Goal: Task Accomplishment & Management: Use online tool/utility

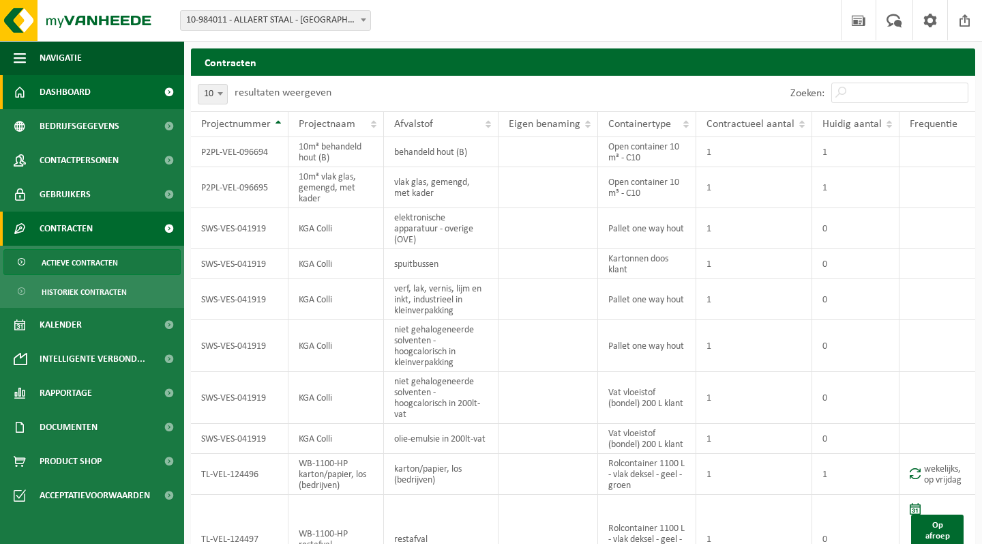
click at [85, 92] on span "Dashboard" at bounding box center [65, 92] width 51 height 34
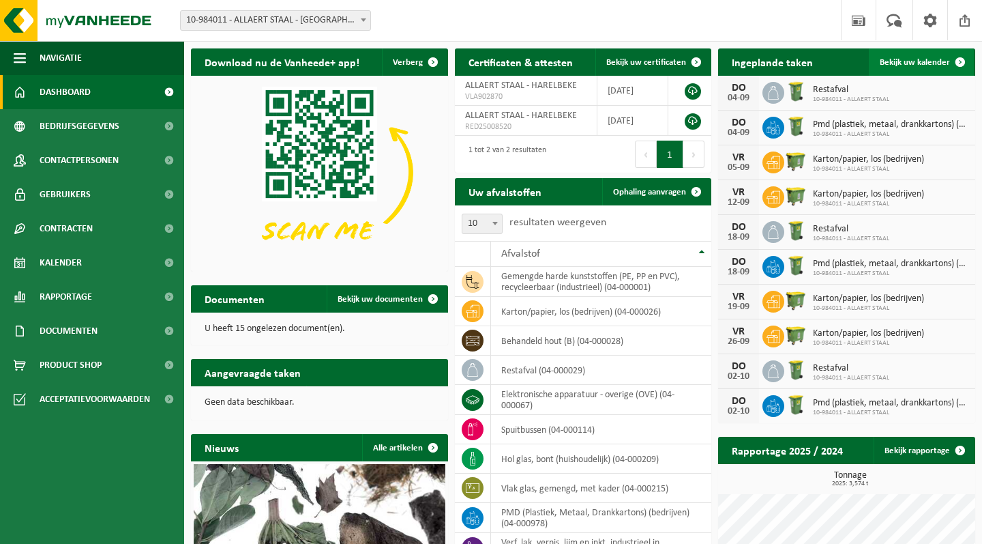
click at [929, 68] on link "Bekijk uw kalender" at bounding box center [921, 61] width 105 height 27
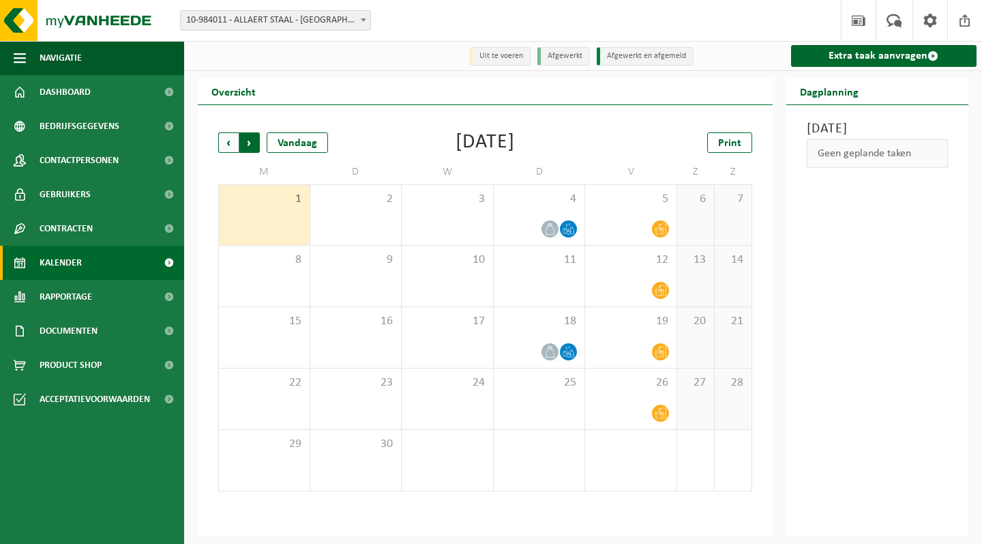
click at [232, 139] on span "Vorige" at bounding box center [228, 142] width 20 height 20
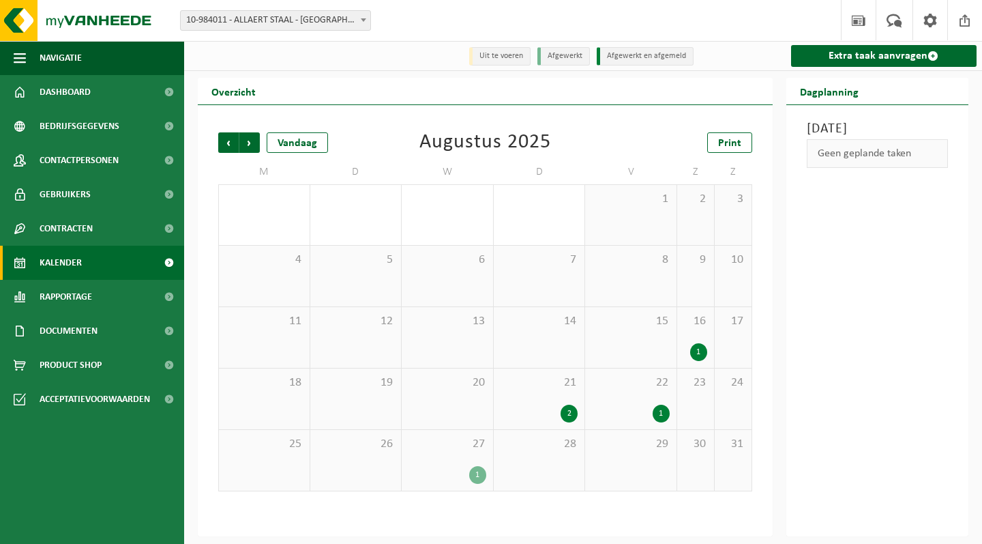
click at [478, 477] on div "1" at bounding box center [477, 475] width 17 height 18
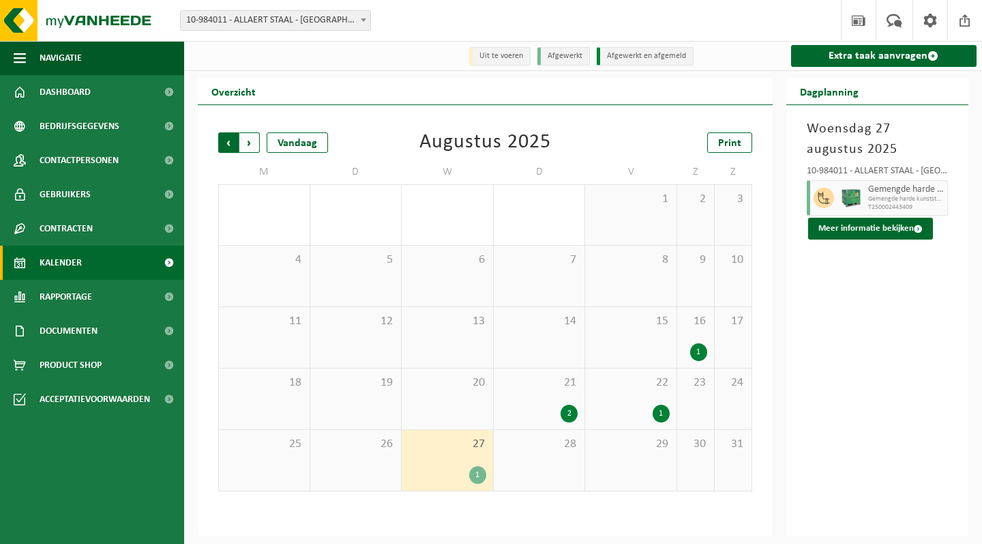
click at [251, 143] on span "Volgende" at bounding box center [249, 142] width 20 height 20
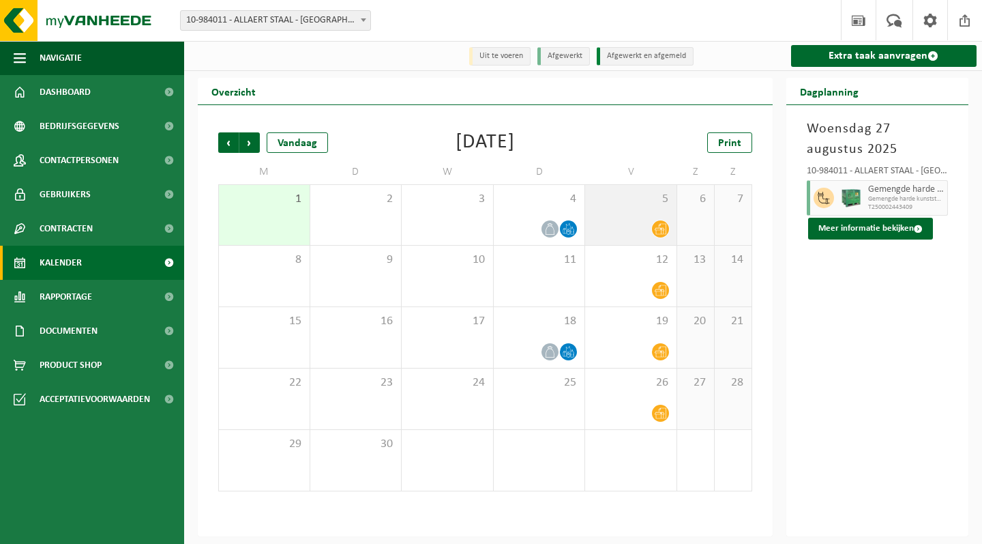
click at [660, 227] on icon at bounding box center [661, 229] width 12 height 12
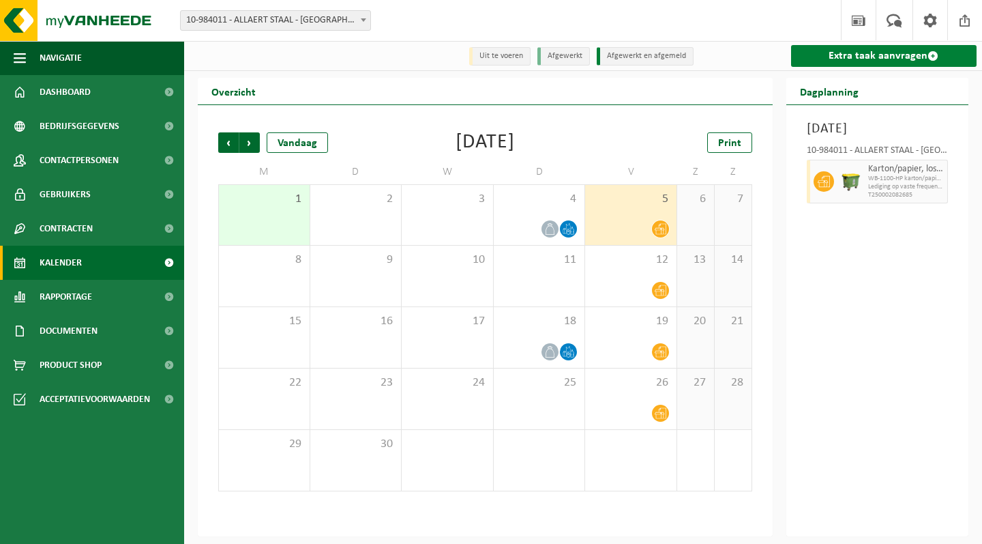
click at [880, 59] on link "Extra taak aanvragen" at bounding box center [884, 56] width 186 height 22
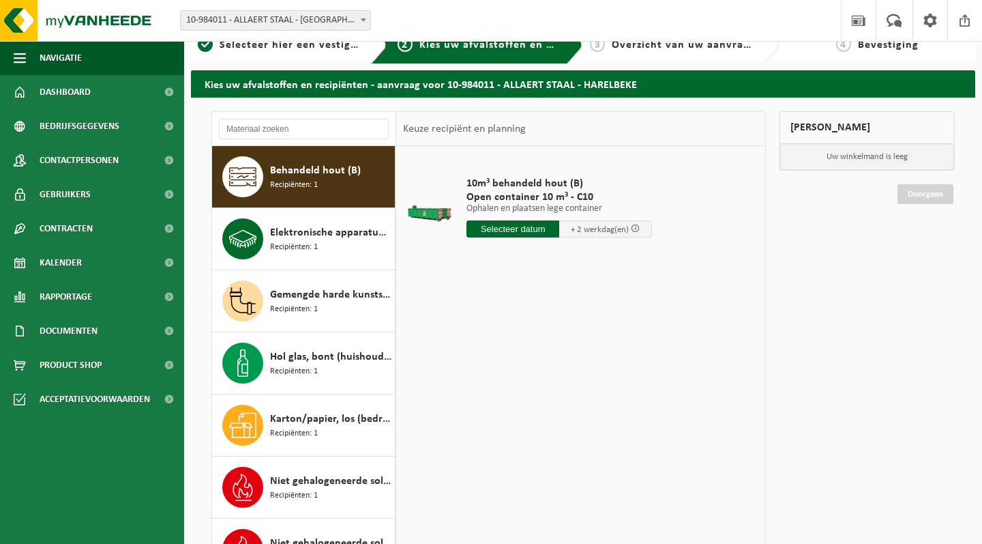
scroll to position [29, 0]
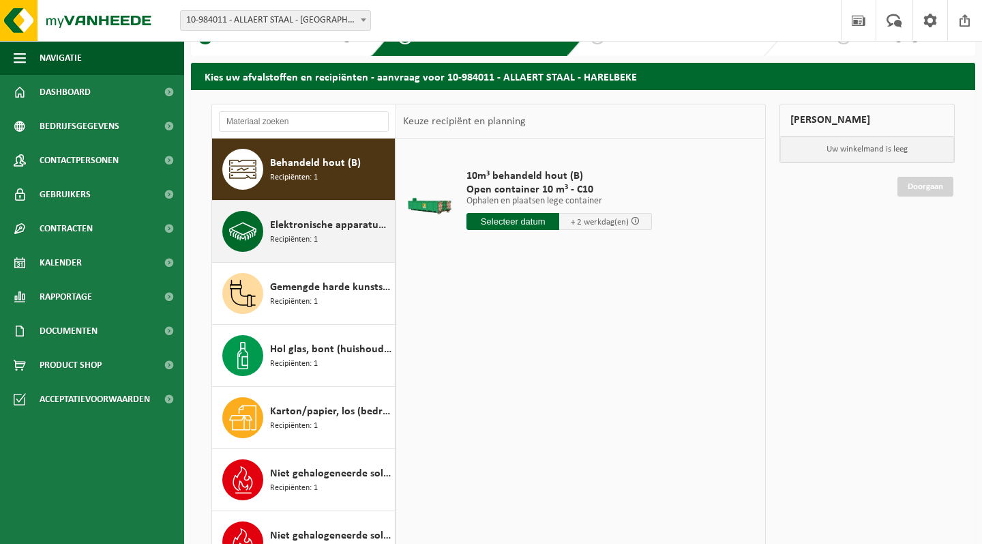
click at [304, 238] on span "Recipiënten: 1" at bounding box center [294, 239] width 48 height 13
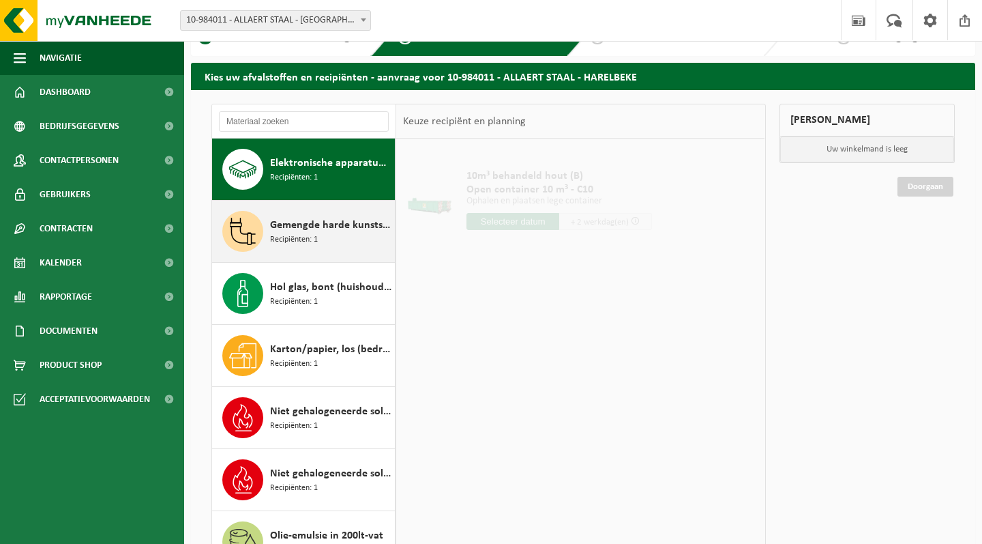
scroll to position [62, 0]
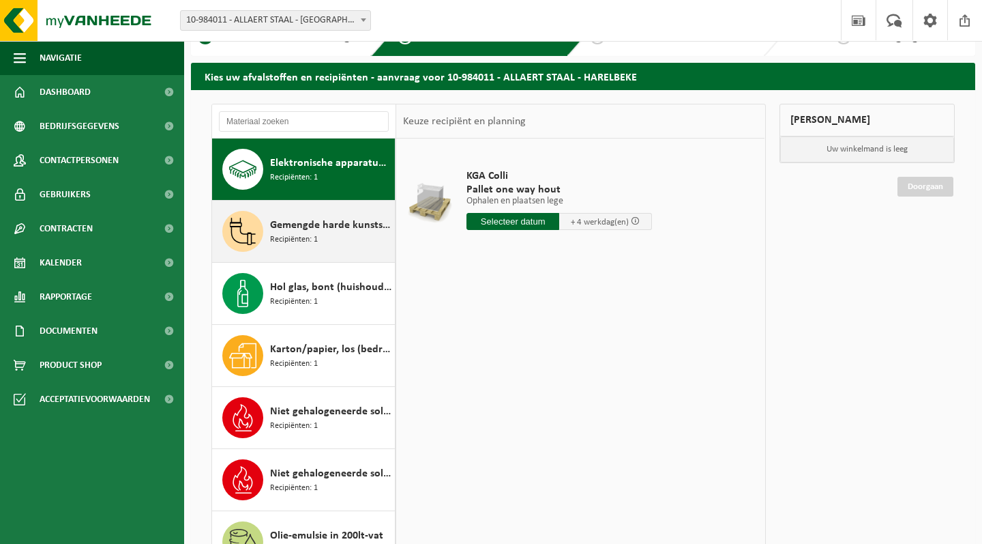
click at [329, 220] on span "Gemengde harde kunststoffen (PE, PP en PVC), recycleerbaar (industrieel)" at bounding box center [330, 225] width 121 height 16
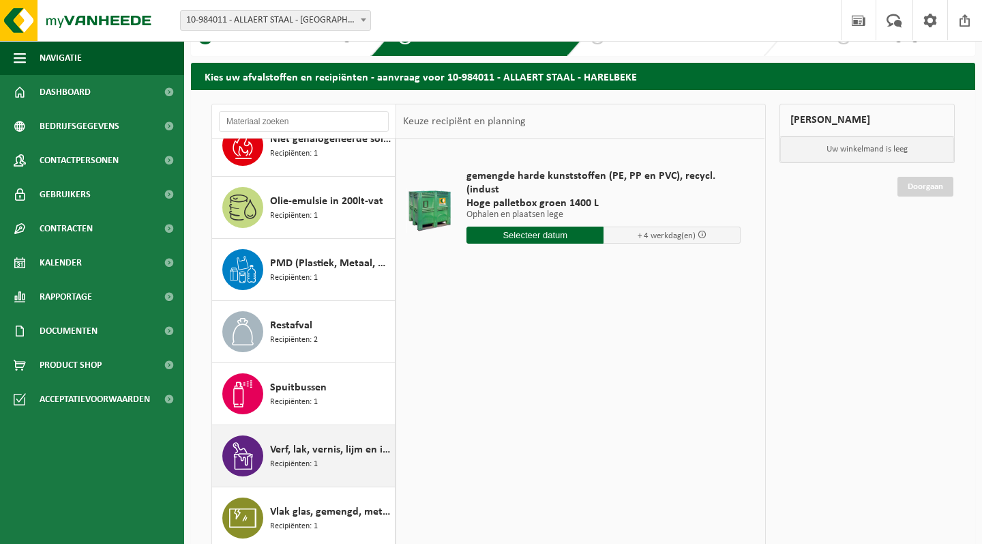
scroll to position [396, 0]
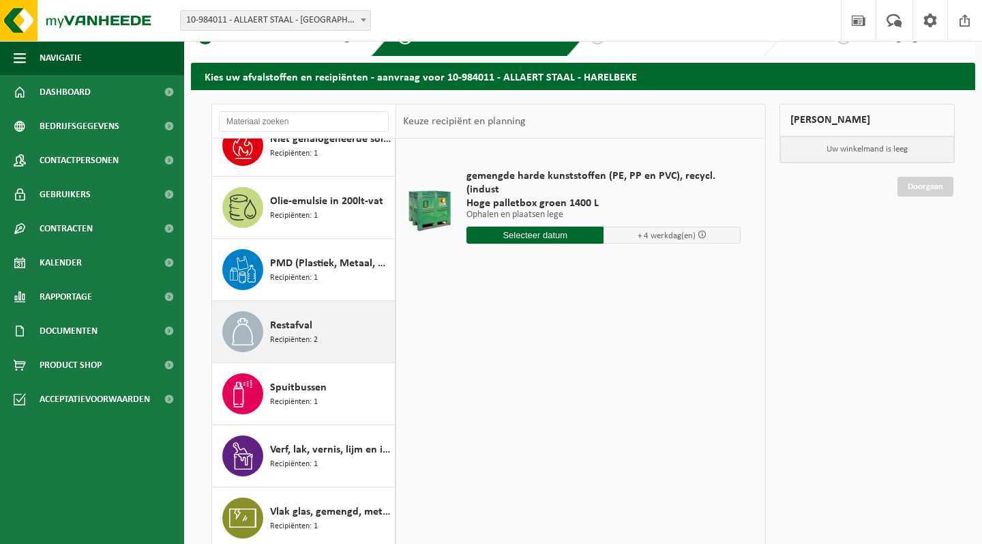
click at [355, 325] on div "Restafval Recipiënten: 2" at bounding box center [330, 331] width 121 height 41
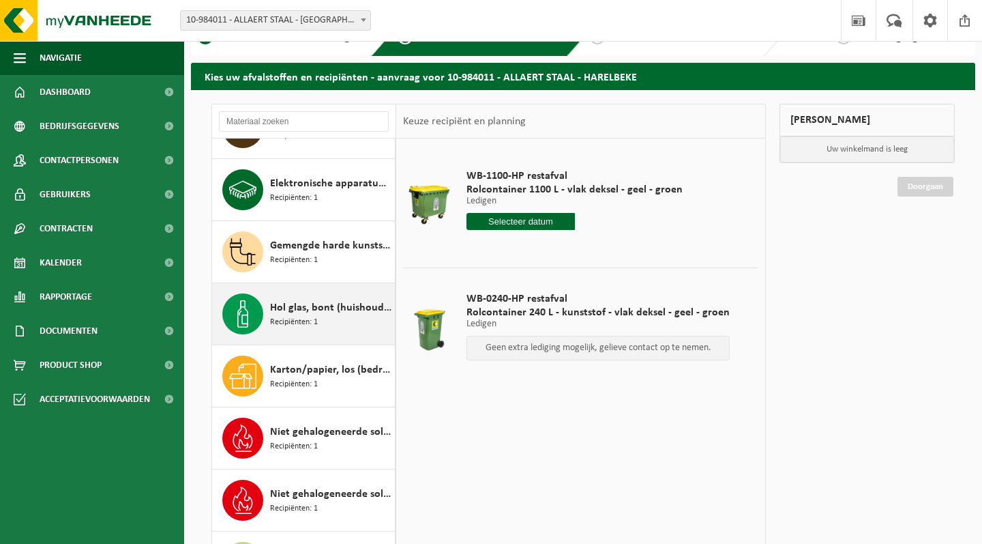
scroll to position [35, 0]
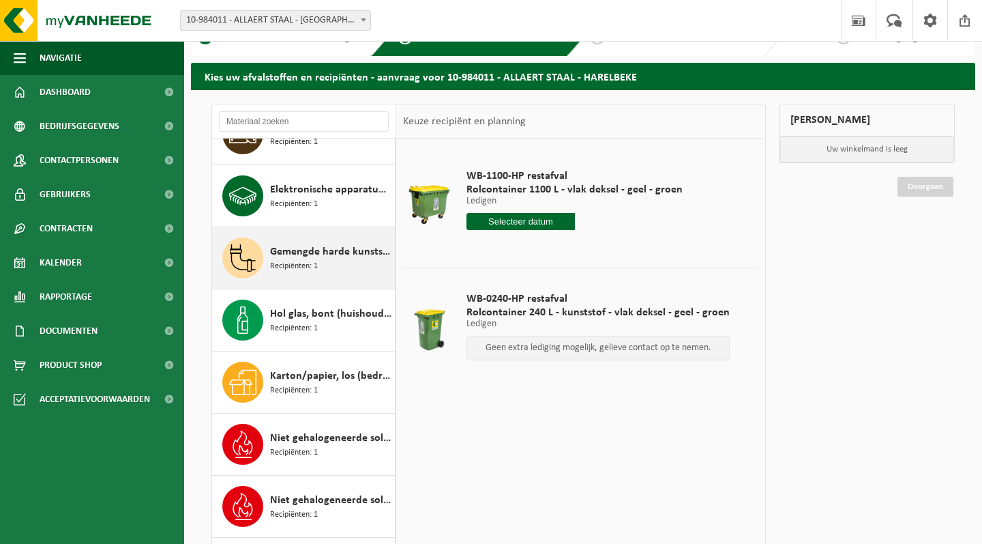
click at [319, 248] on span "Gemengde harde kunststoffen (PE, PP en PVC), recycleerbaar (industrieel)" at bounding box center [330, 251] width 121 height 16
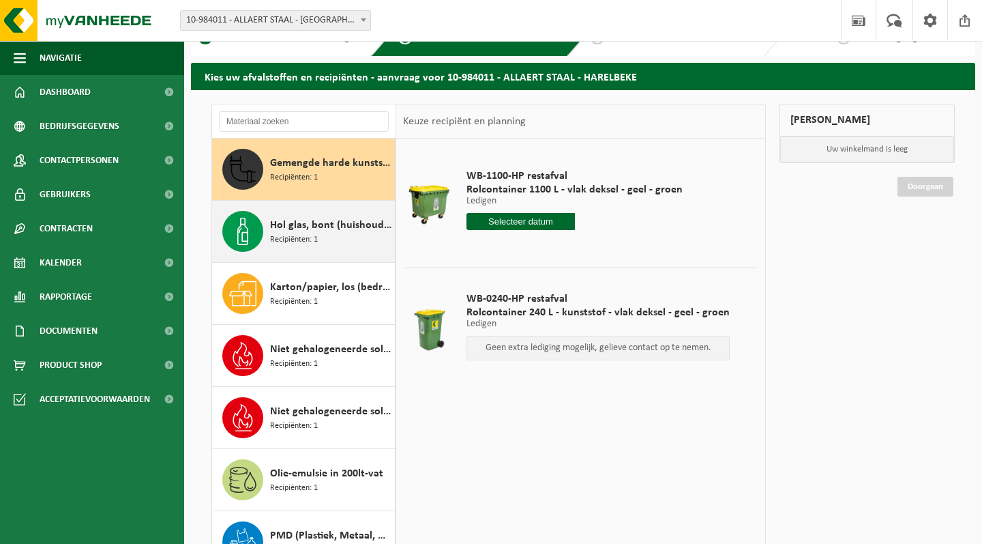
scroll to position [124, 0]
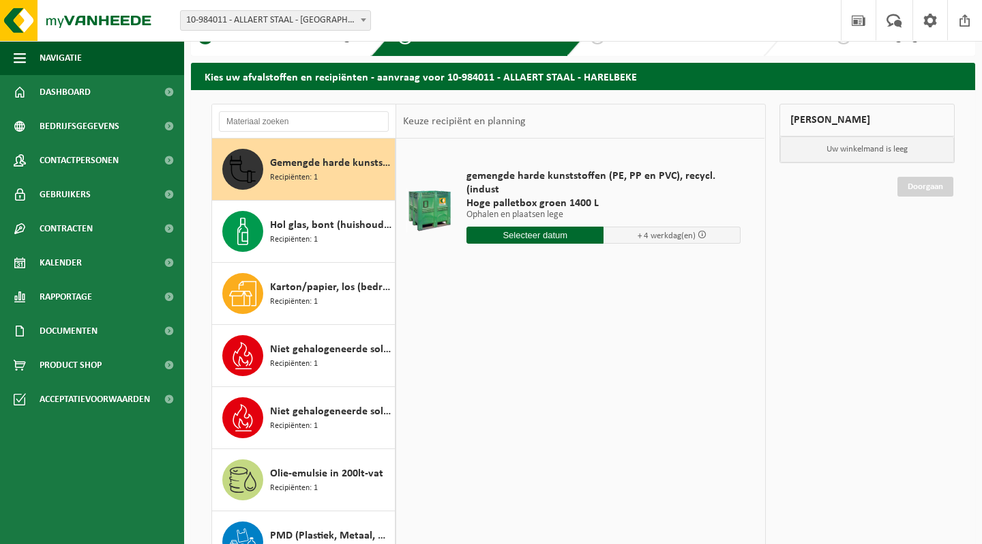
click at [528, 231] on input "text" at bounding box center [535, 234] width 137 height 17
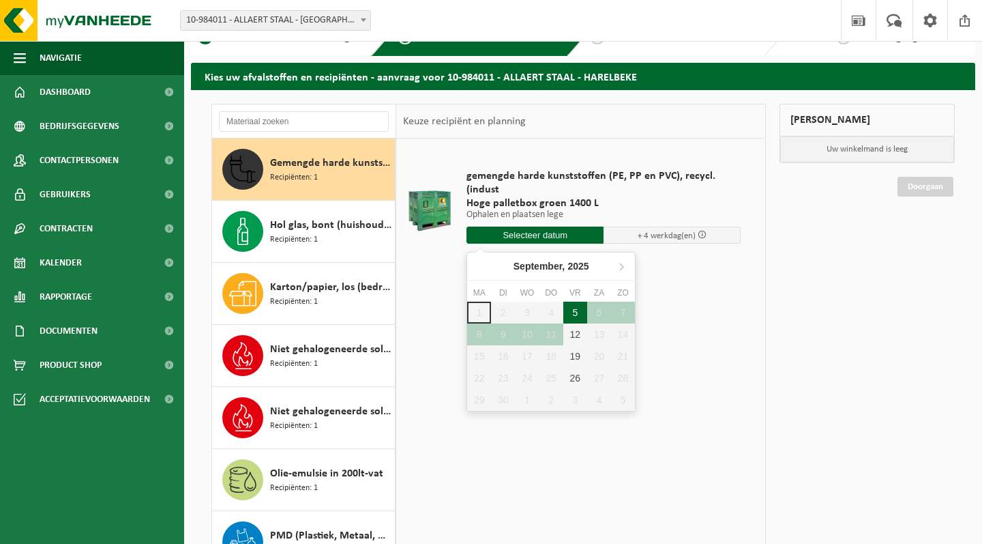
click at [574, 311] on div "5" at bounding box center [575, 312] width 24 height 22
type input "Van 2025-09-05"
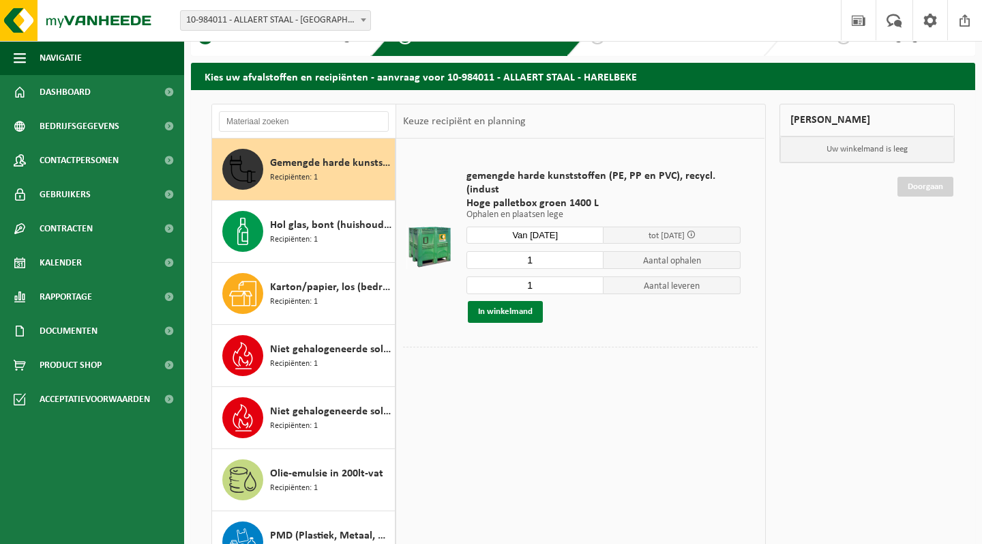
click at [502, 310] on button "In winkelmand" at bounding box center [505, 312] width 75 height 22
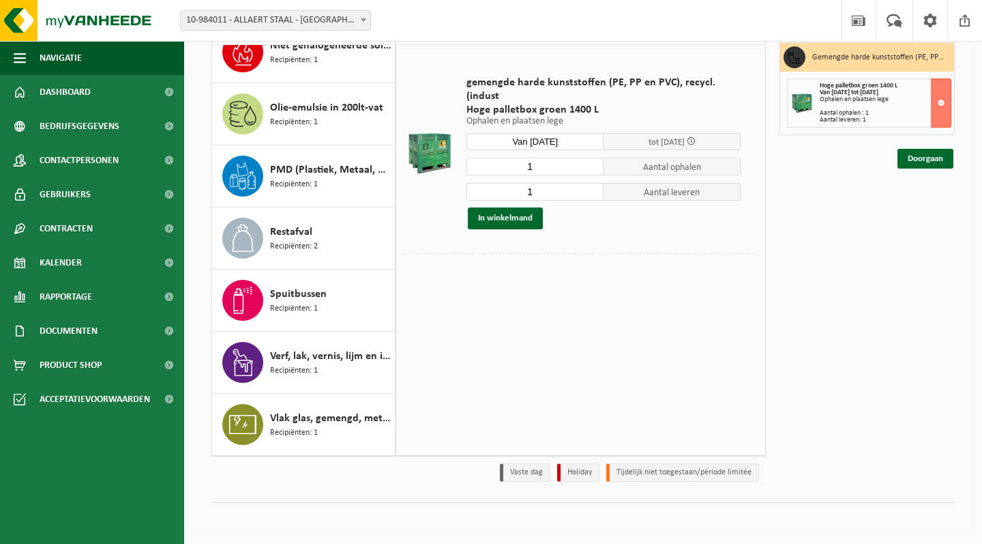
scroll to position [123, 0]
click at [935, 166] on link "Doorgaan" at bounding box center [926, 159] width 56 height 20
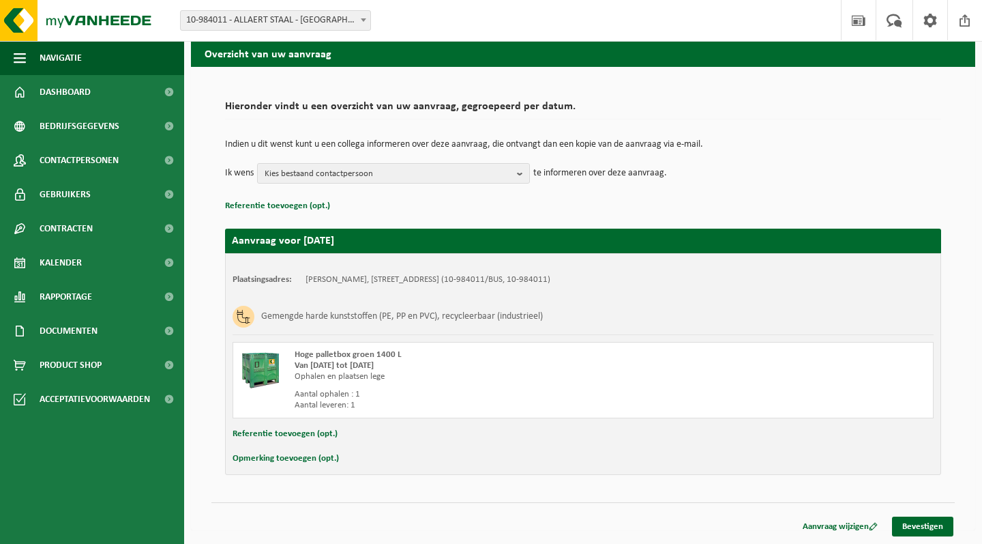
scroll to position [53, 0]
click at [918, 527] on link "Bevestigen" at bounding box center [922, 526] width 61 height 20
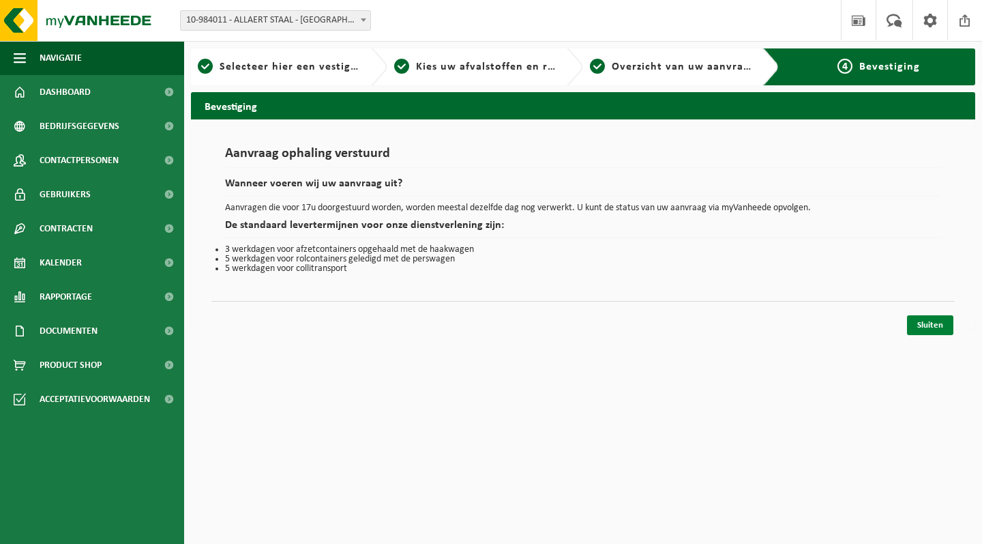
click at [920, 321] on link "Sluiten" at bounding box center [930, 325] width 46 height 20
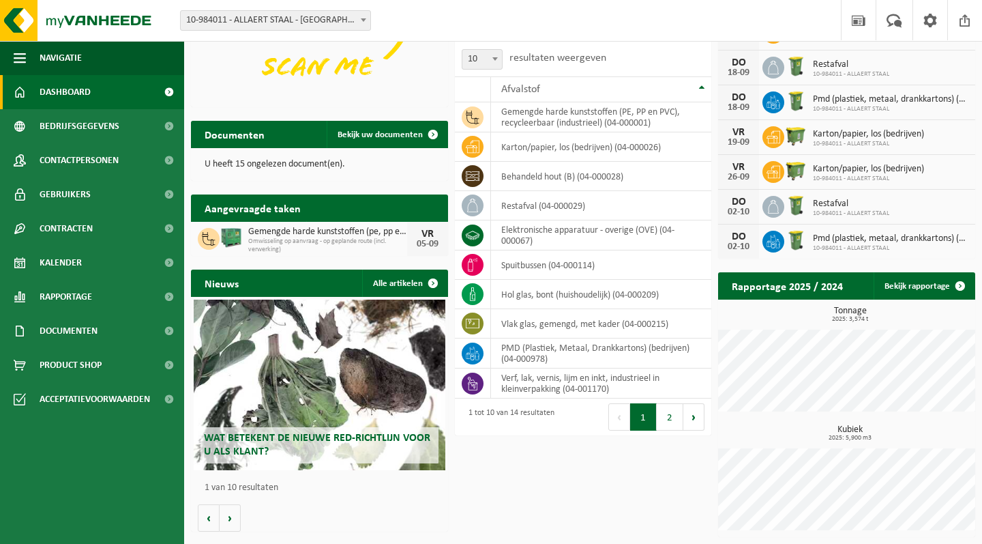
scroll to position [168, 0]
click at [959, 281] on span at bounding box center [960, 285] width 27 height 27
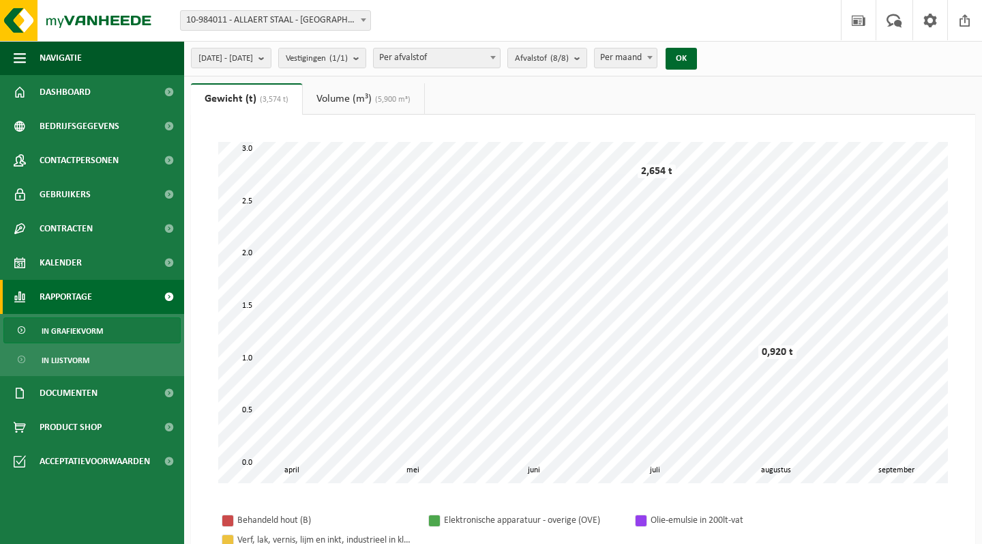
click at [405, 91] on link "Volume (m³) (5,900 m³)" at bounding box center [363, 98] width 121 height 31
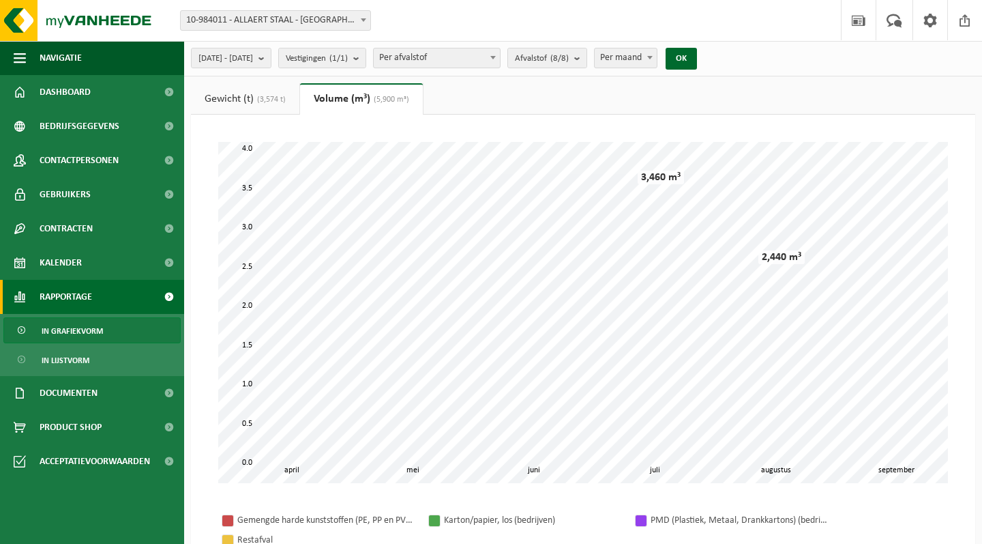
click at [271, 91] on link "Gewicht (t) (3,574 t)" at bounding box center [245, 98] width 108 height 31
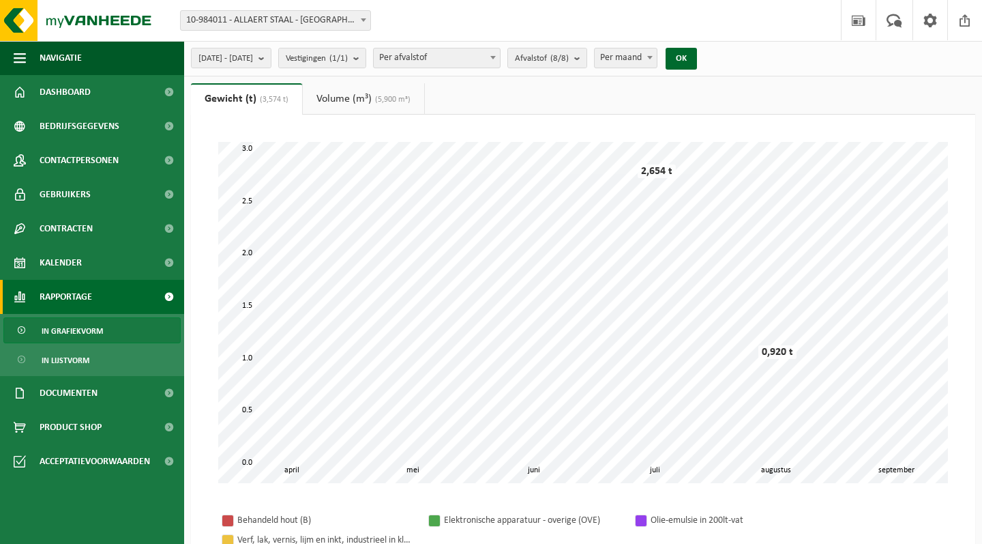
click at [400, 98] on span "(5,900 m³)" at bounding box center [391, 99] width 39 height 8
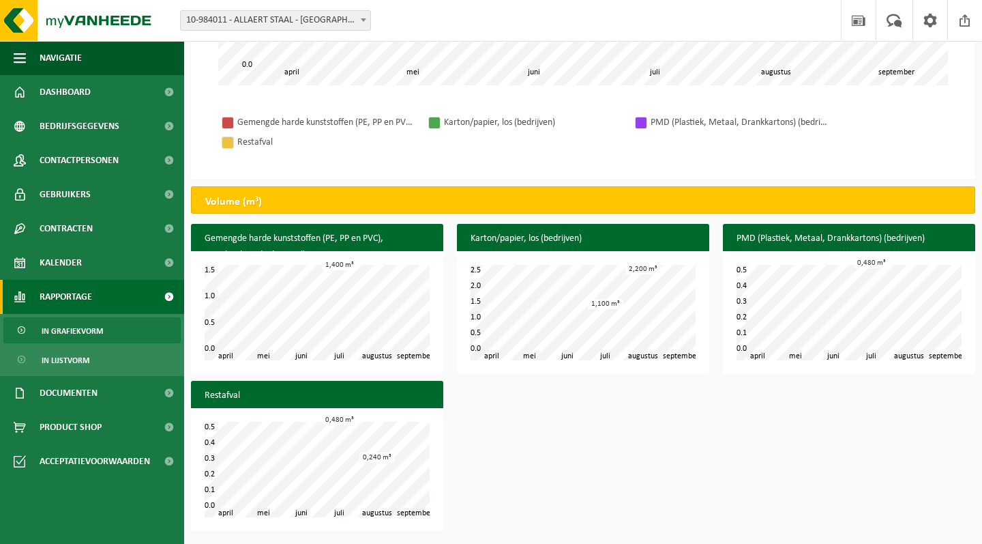
scroll to position [397, 0]
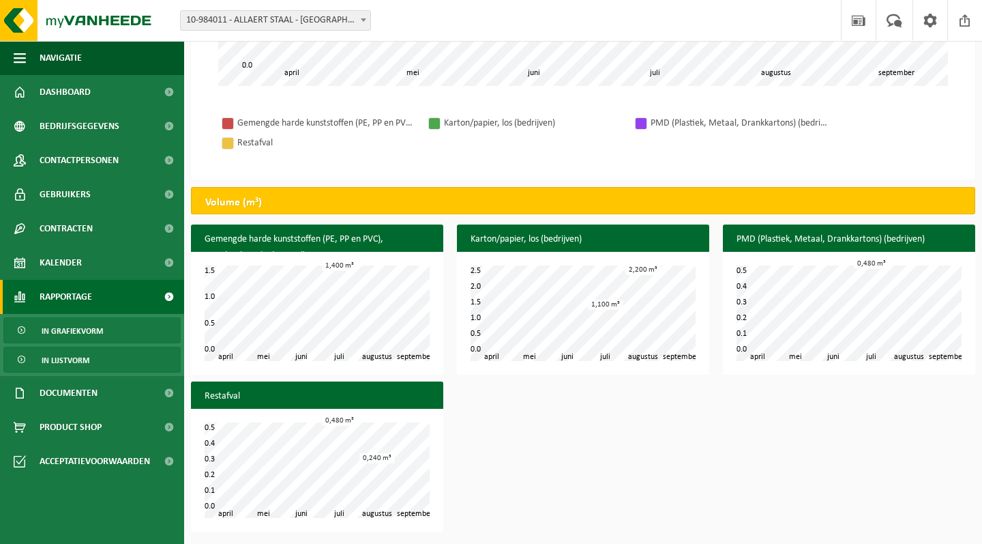
click at [65, 360] on span "In lijstvorm" at bounding box center [66, 360] width 48 height 26
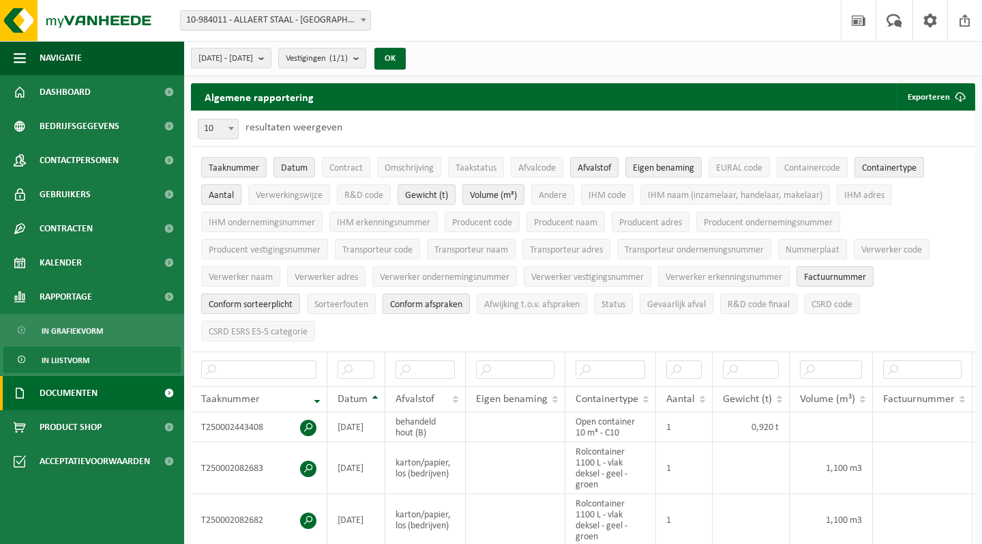
click at [173, 392] on span at bounding box center [168, 393] width 31 height 34
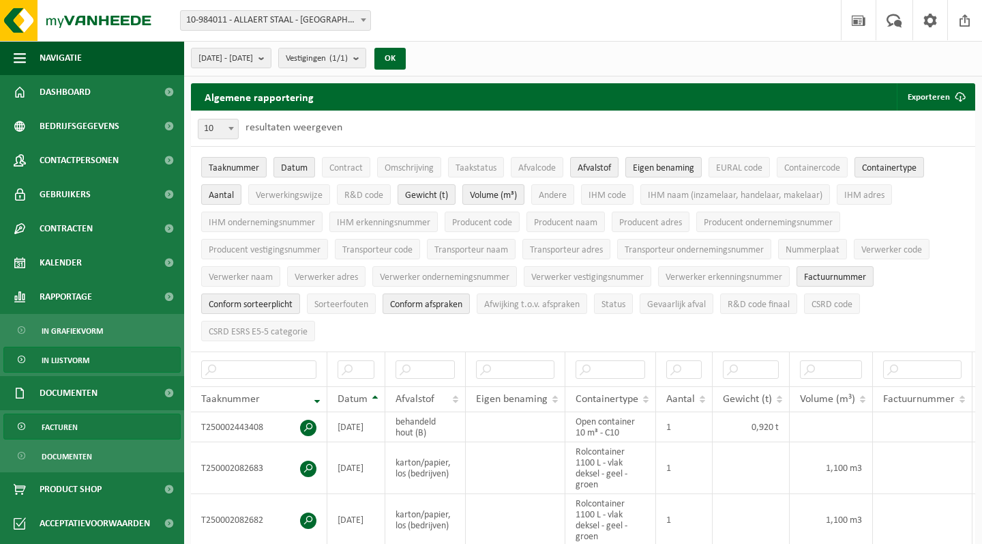
click at [91, 426] on link "Facturen" at bounding box center [91, 426] width 177 height 26
